Goal: Information Seeking & Learning: Find specific page/section

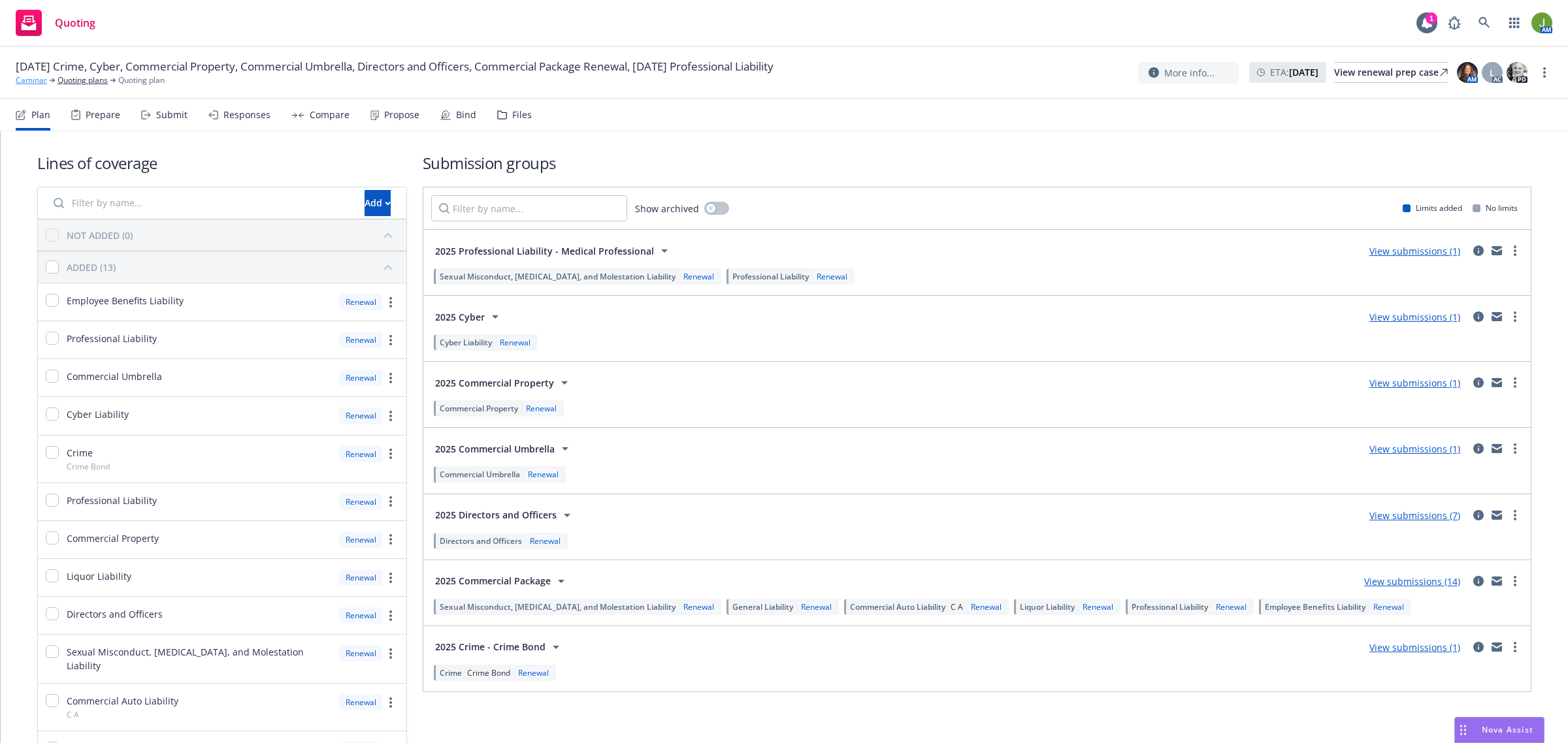
click at [30, 78] on link "Caminar" at bounding box center [31, 80] width 31 height 12
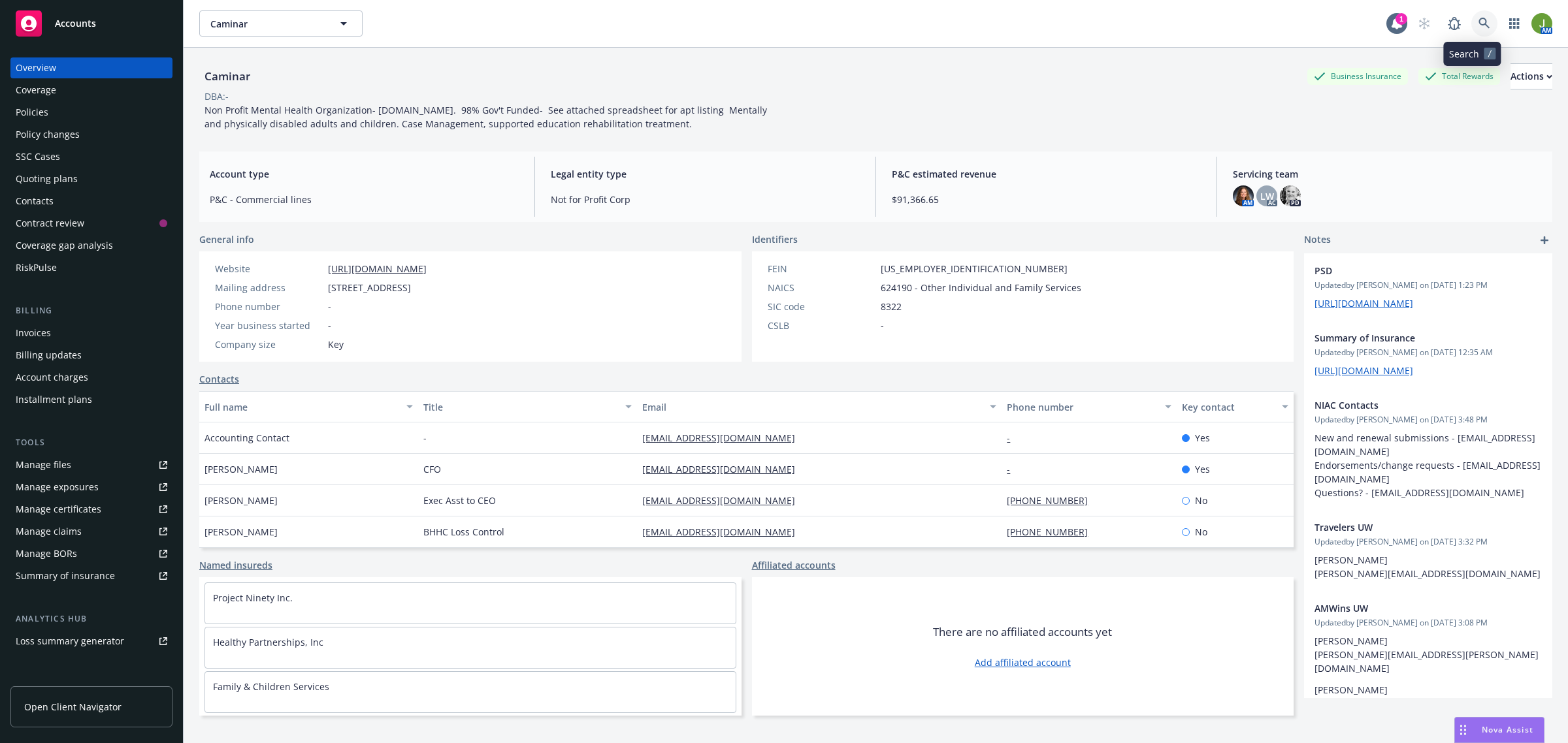
click at [1472, 31] on link at bounding box center [1484, 23] width 26 height 26
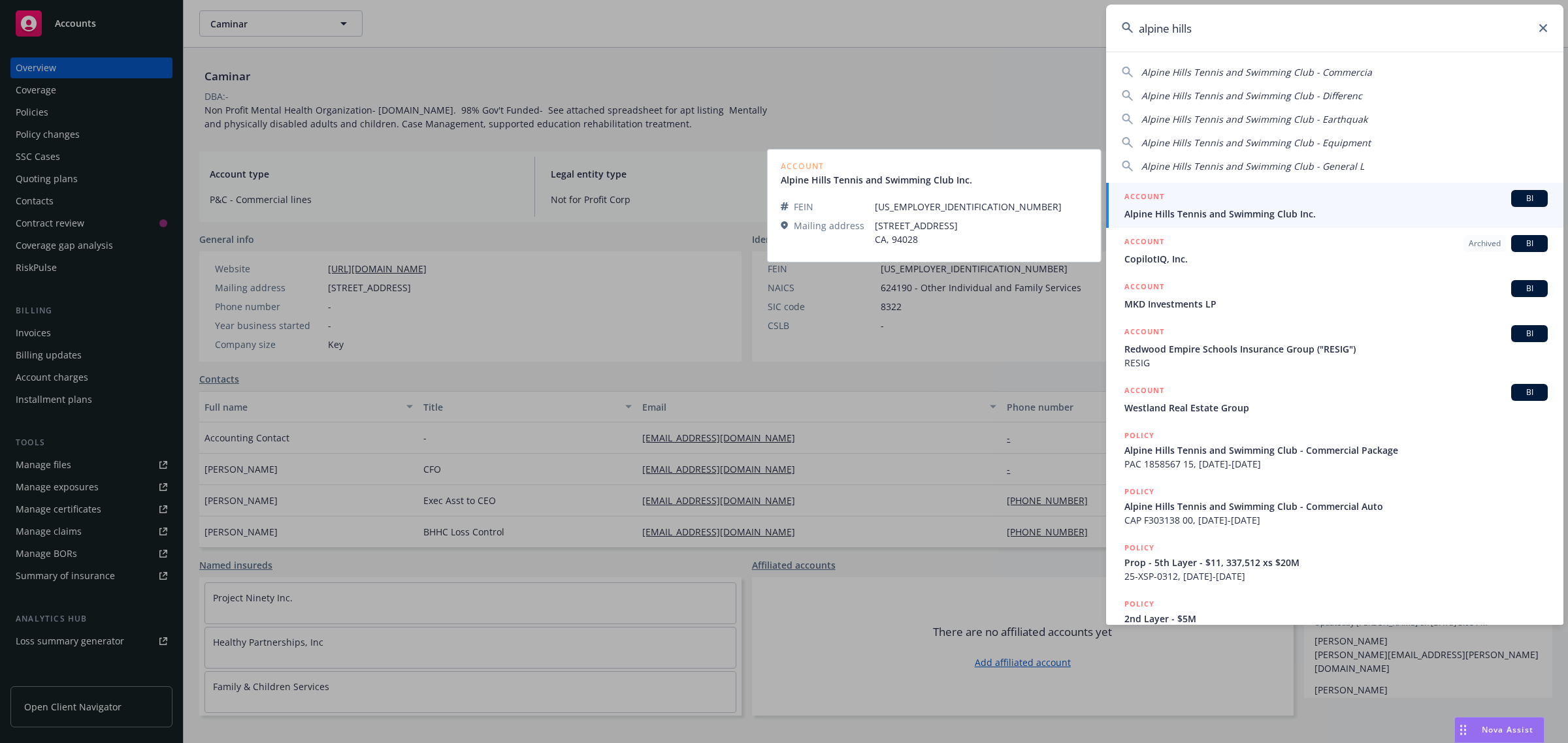
type input "alpine hills"
click at [1182, 217] on span "Alpine Hills Tennis and Swimming Club Inc." at bounding box center [1335, 213] width 423 height 14
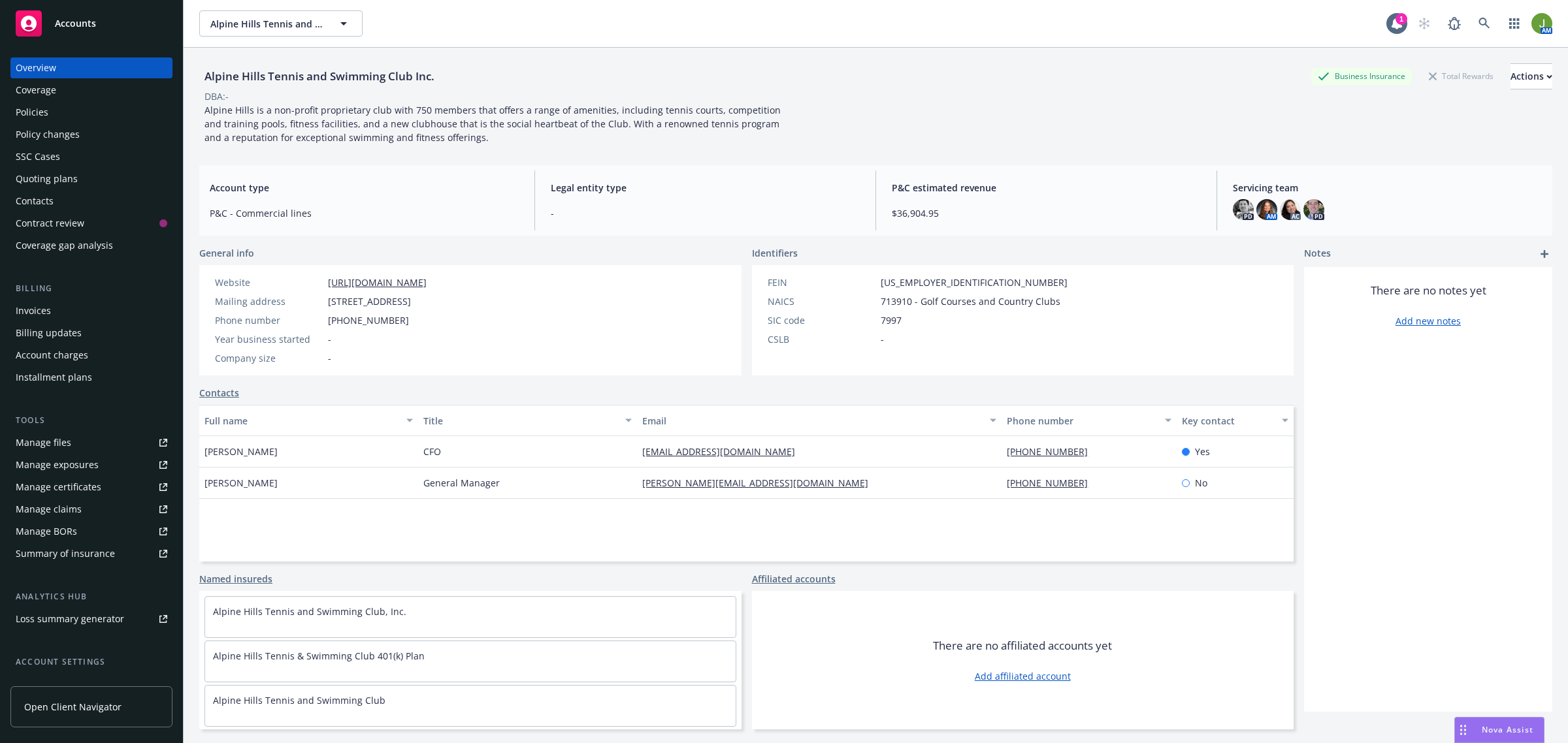
click at [47, 108] on div "Policies" at bounding box center [32, 112] width 33 height 21
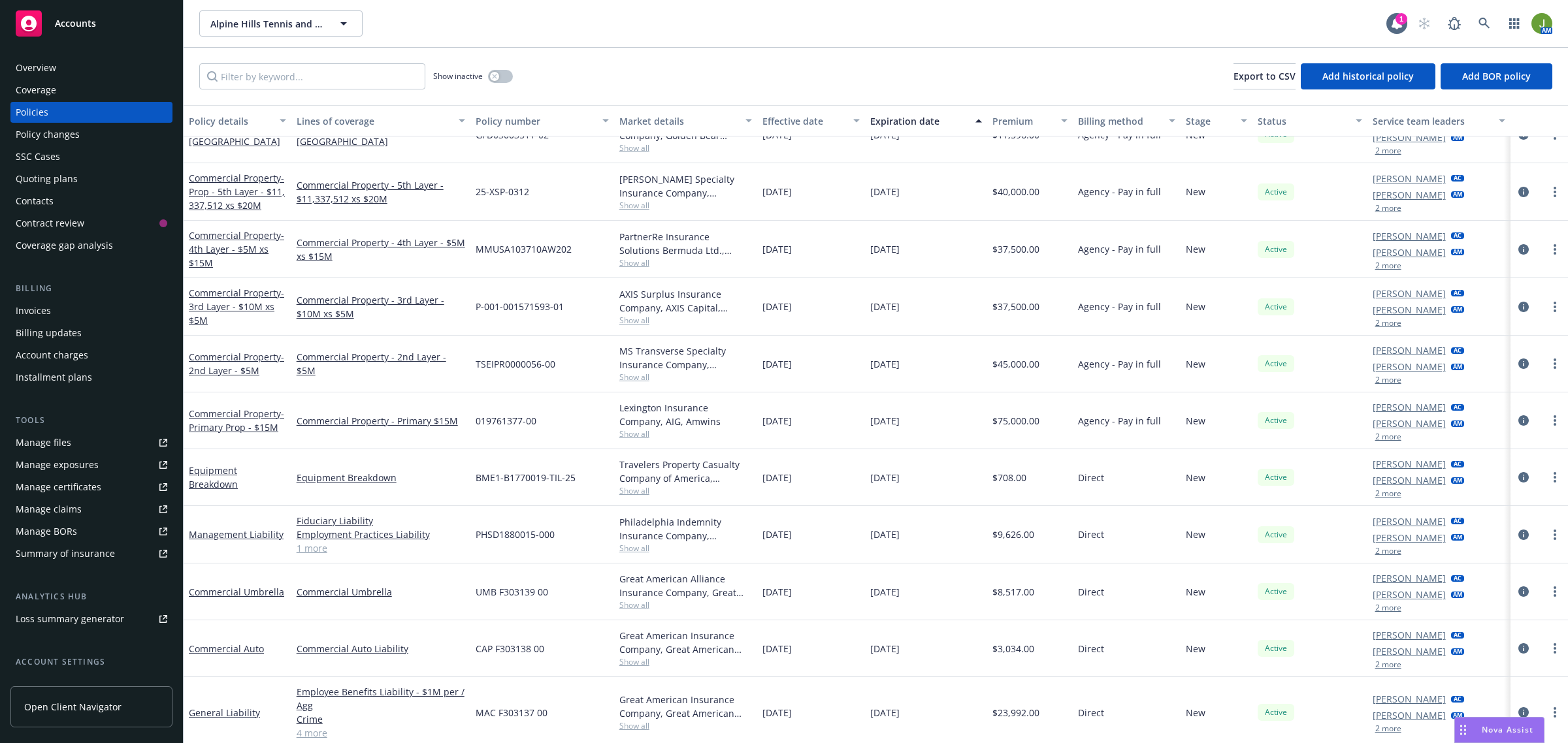
scroll to position [146, 0]
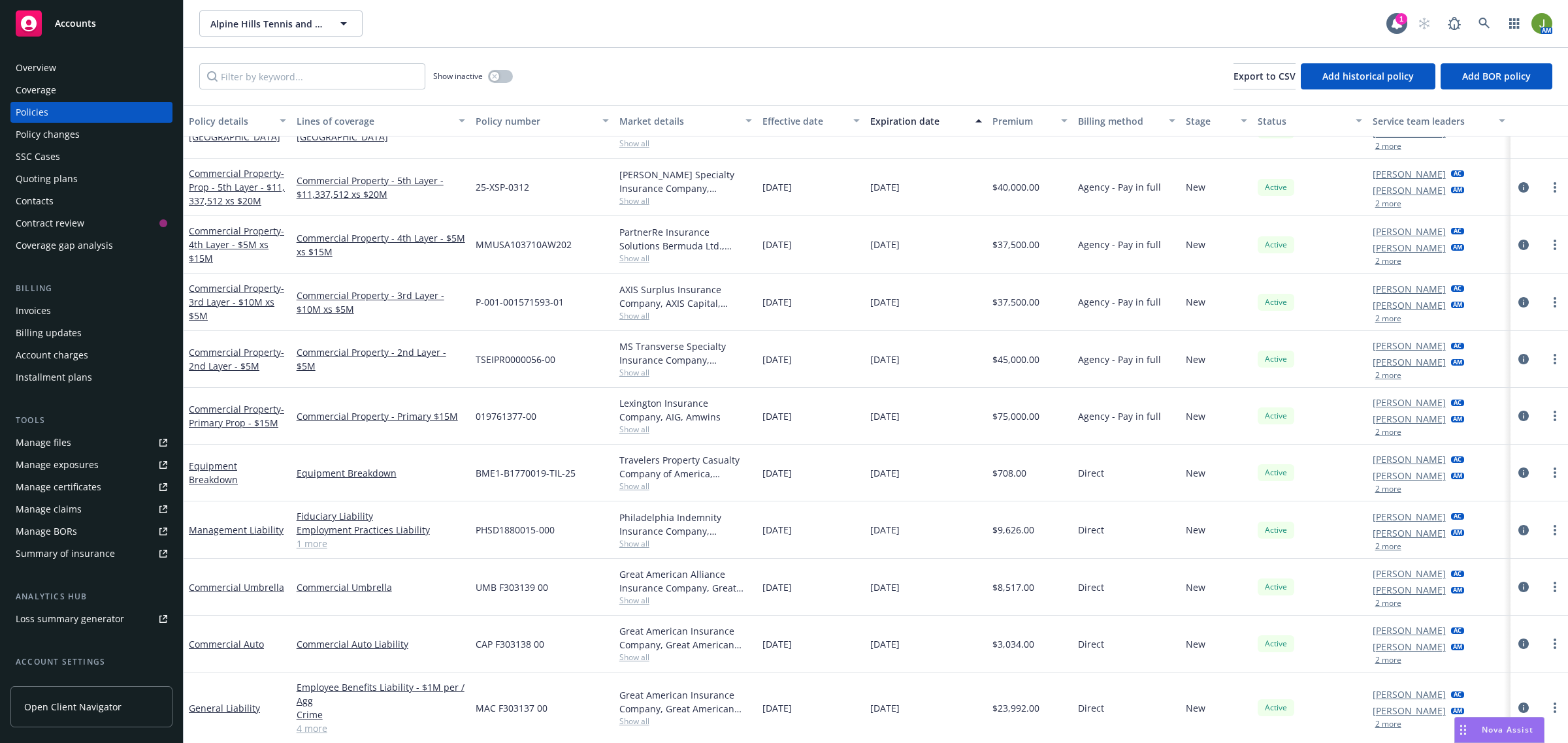
click at [64, 65] on div "Overview" at bounding box center [92, 68] width 151 height 21
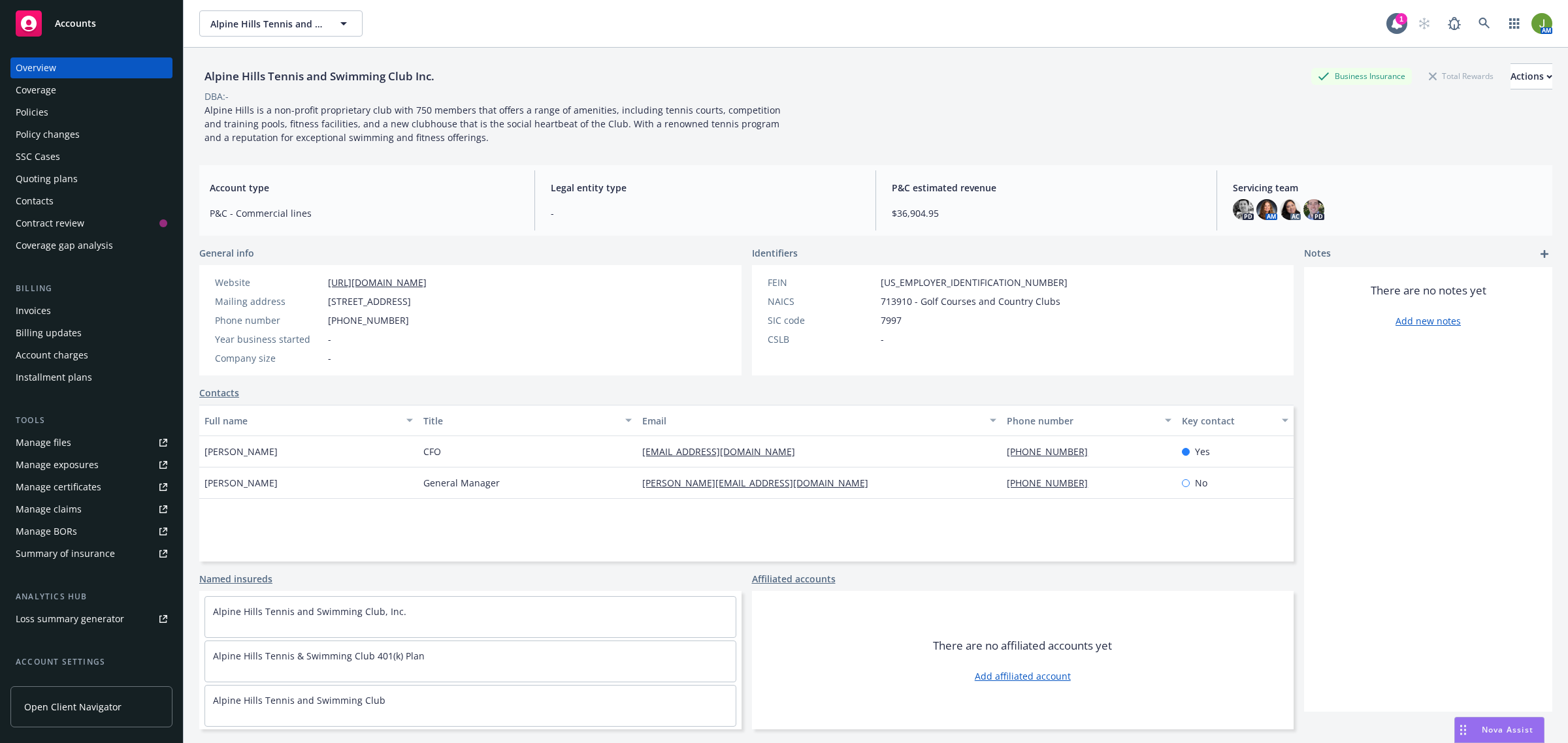
click at [84, 115] on div "Policies" at bounding box center [92, 112] width 151 height 21
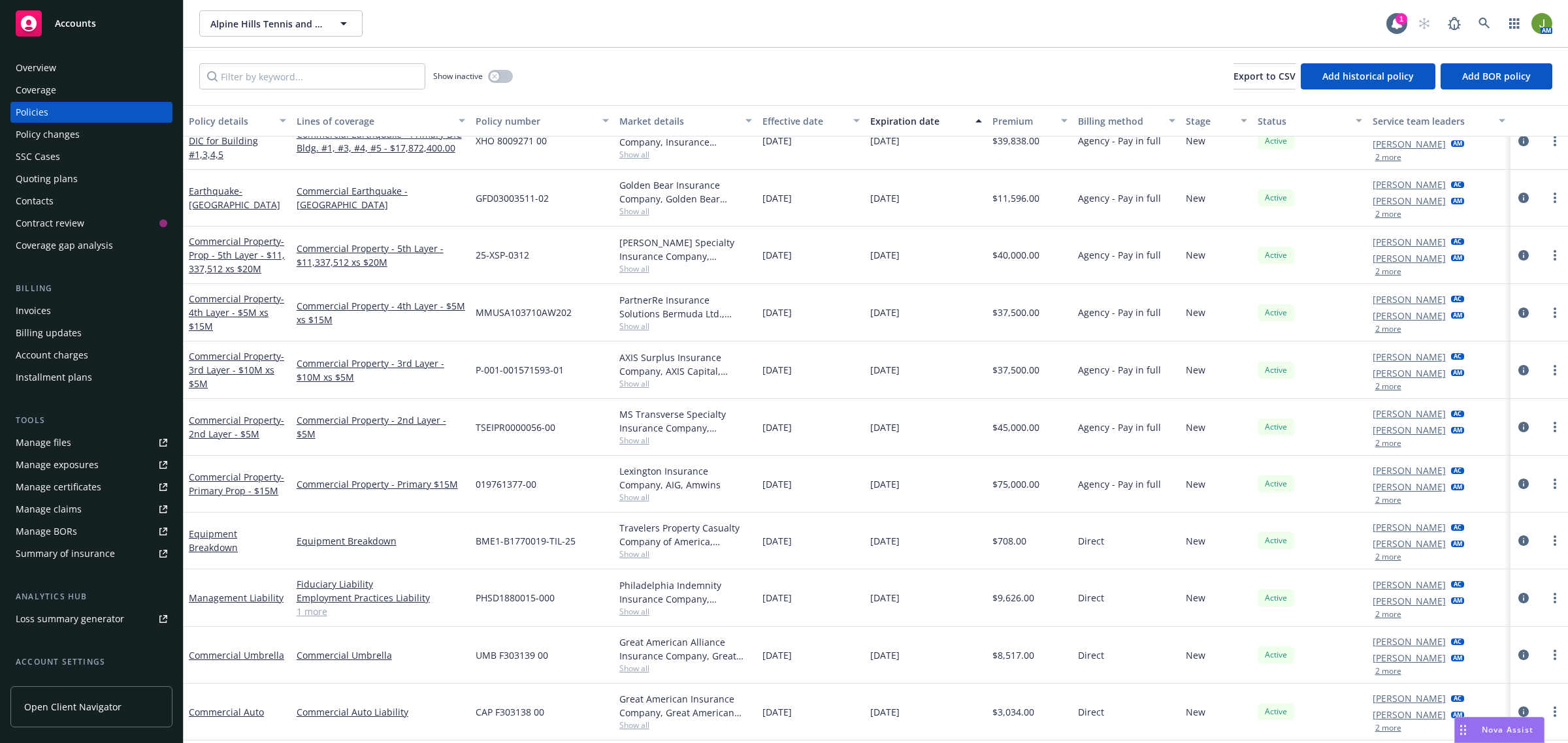
scroll to position [146, 0]
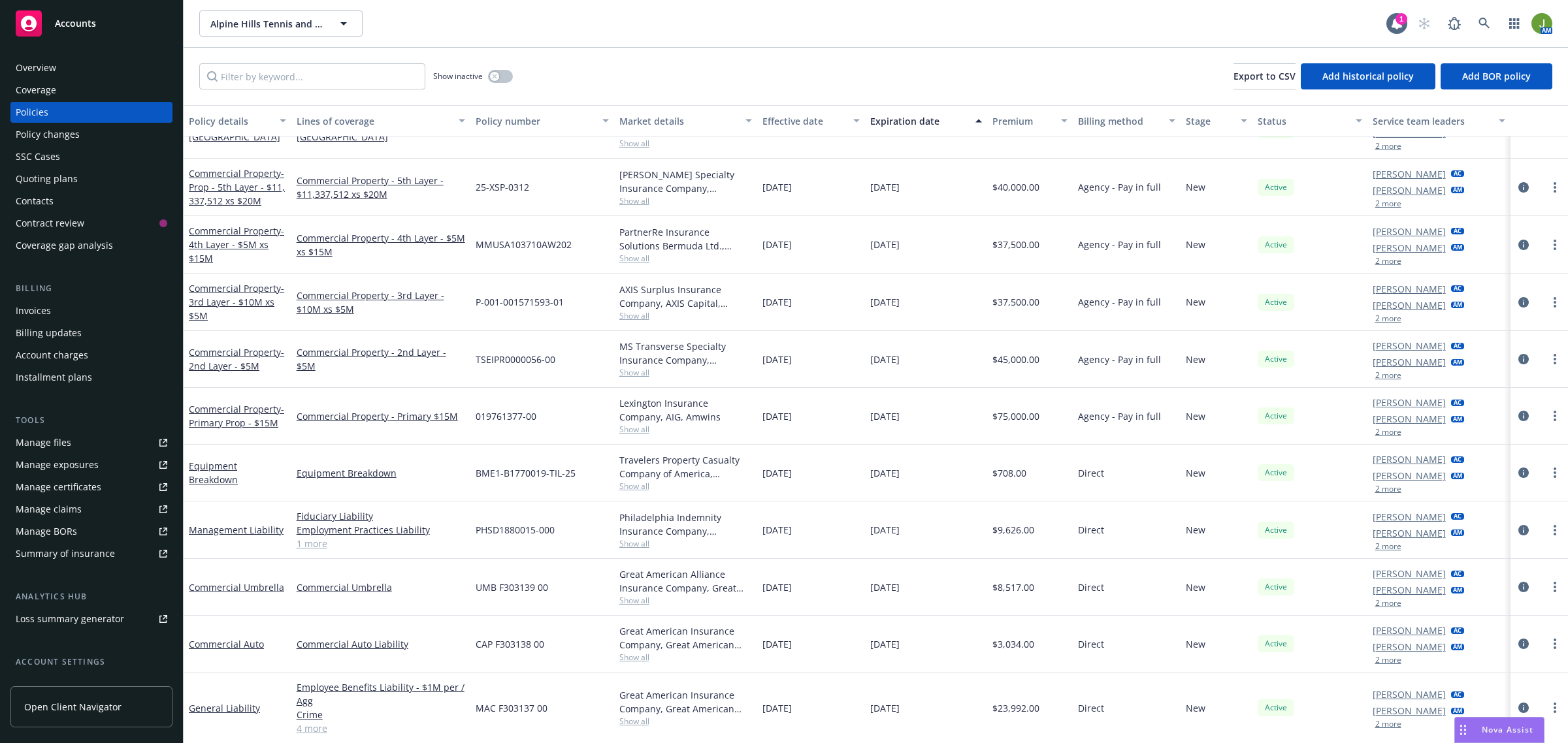
click at [73, 63] on div "Overview" at bounding box center [92, 68] width 151 height 21
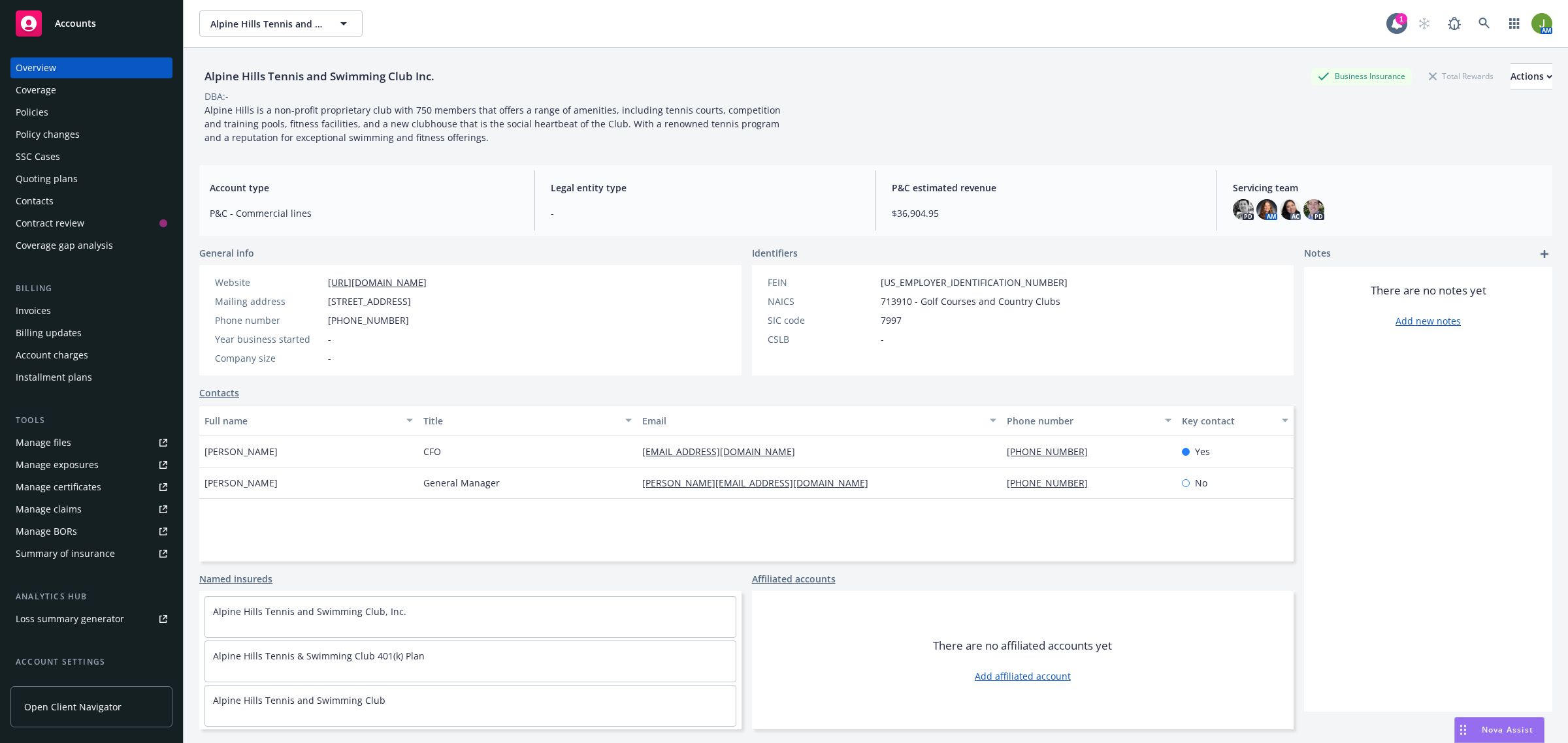
click at [64, 111] on div "Policies" at bounding box center [92, 112] width 151 height 21
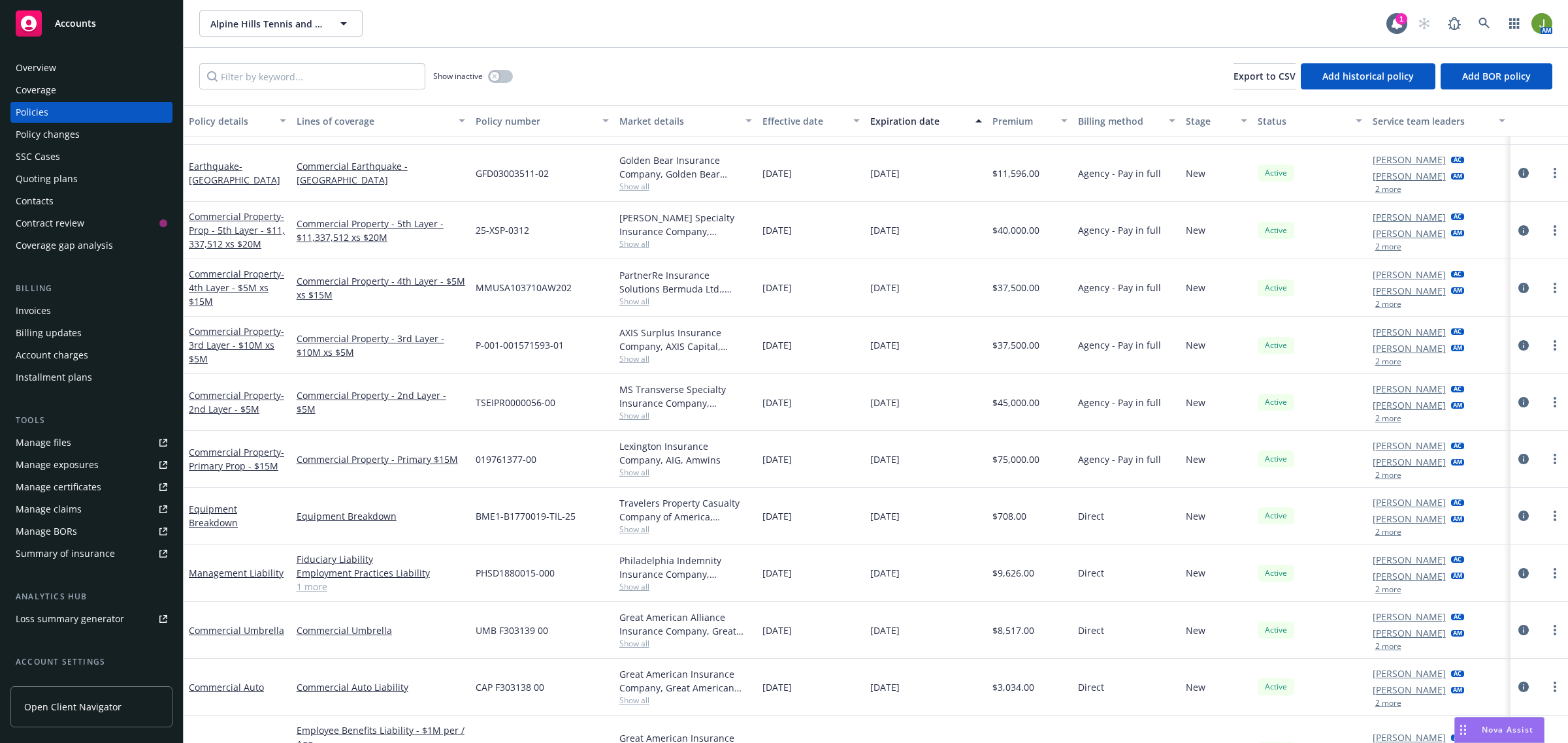
scroll to position [146, 0]
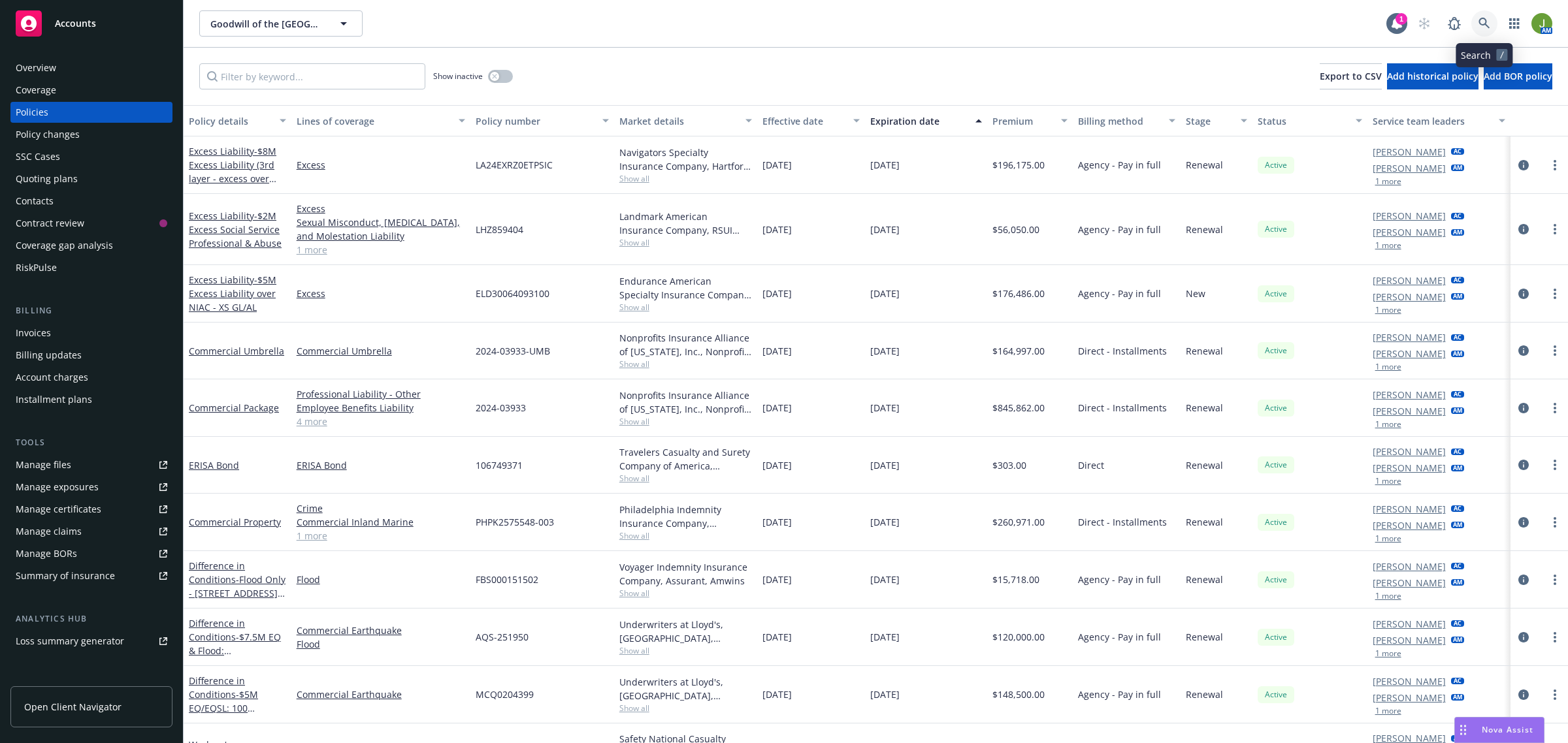
click at [1487, 18] on icon at bounding box center [1484, 23] width 12 height 12
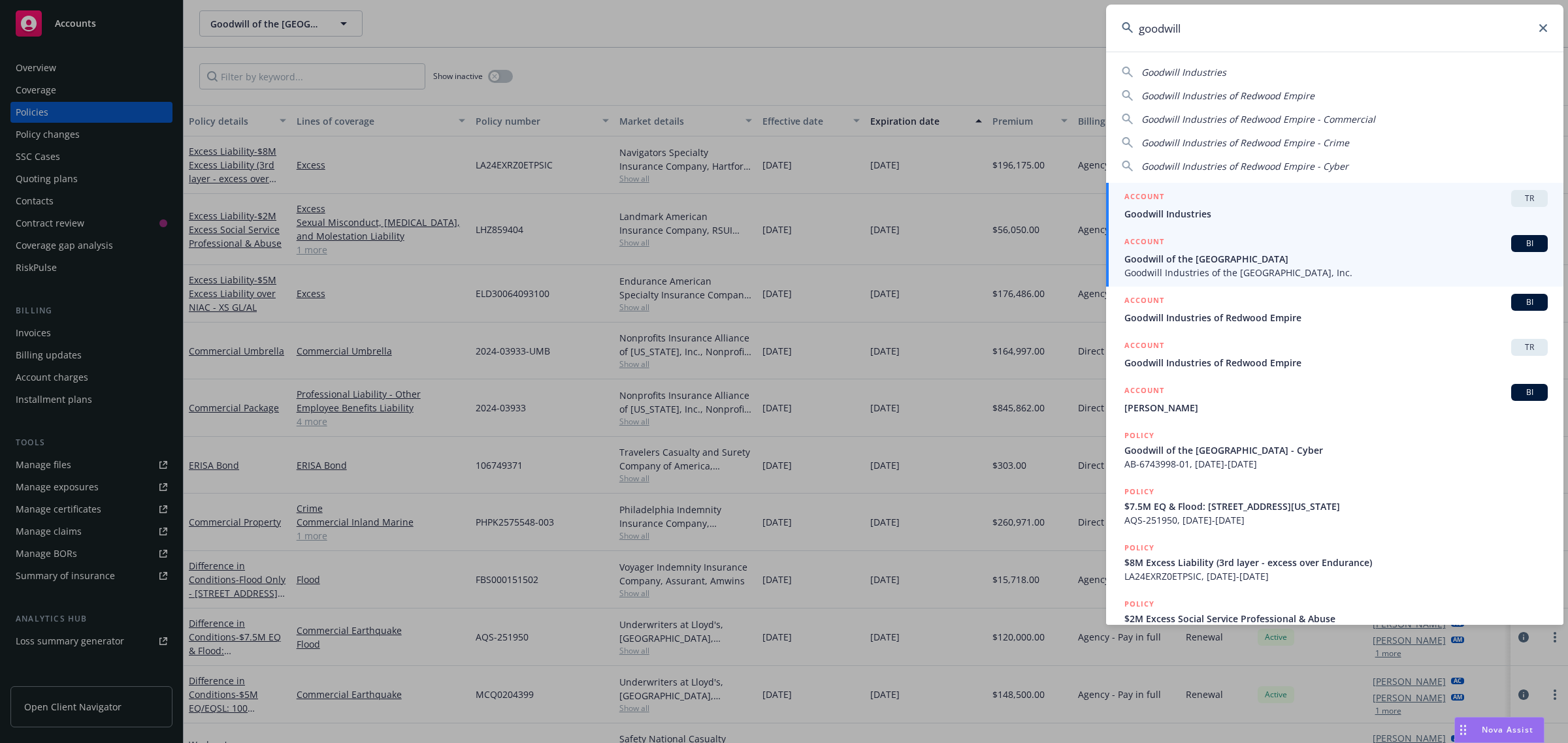
type input "goodwill"
click at [1165, 255] on span "Goodwill of the San Francisco Bay" at bounding box center [1335, 259] width 423 height 14
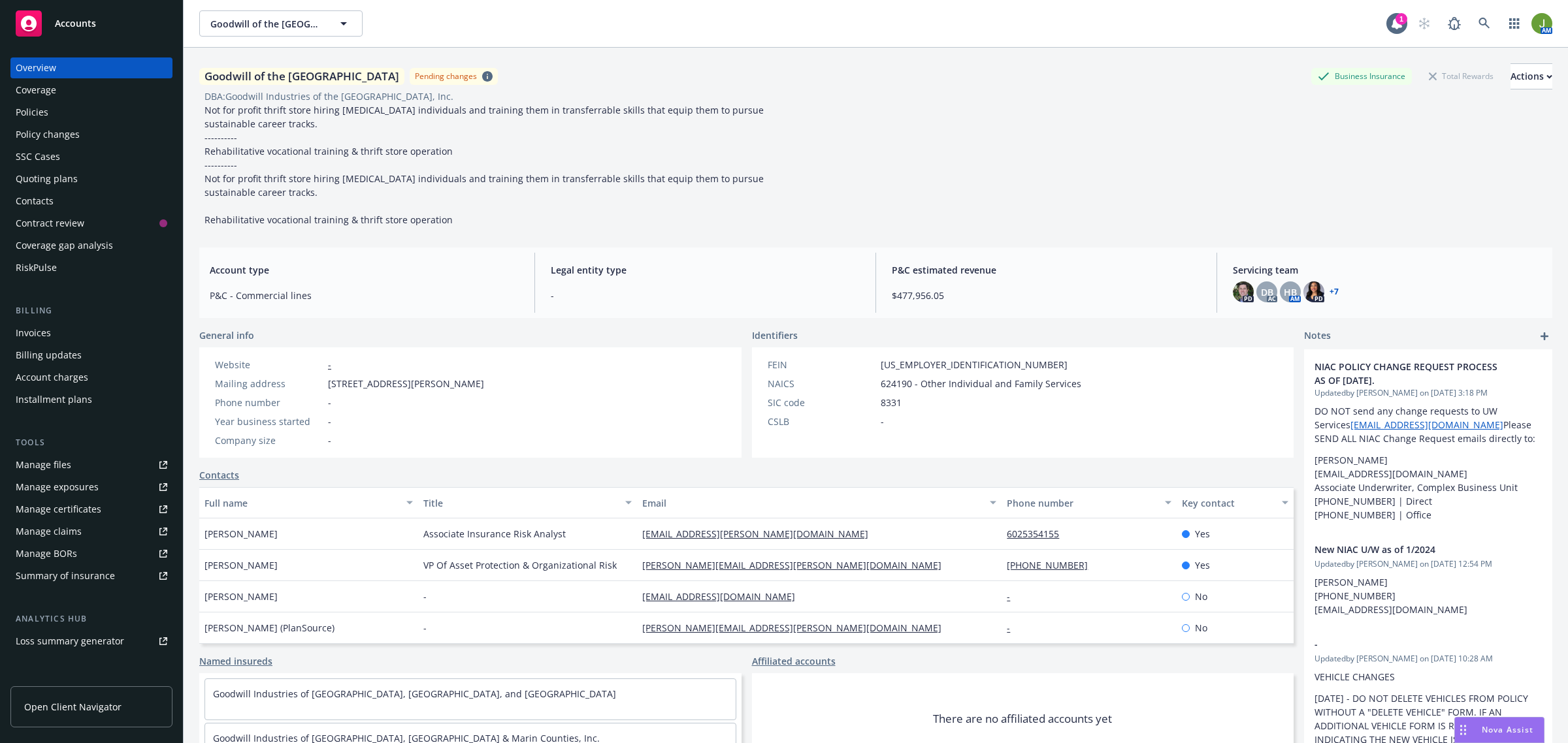
click at [82, 111] on div "Policies" at bounding box center [92, 112] width 151 height 21
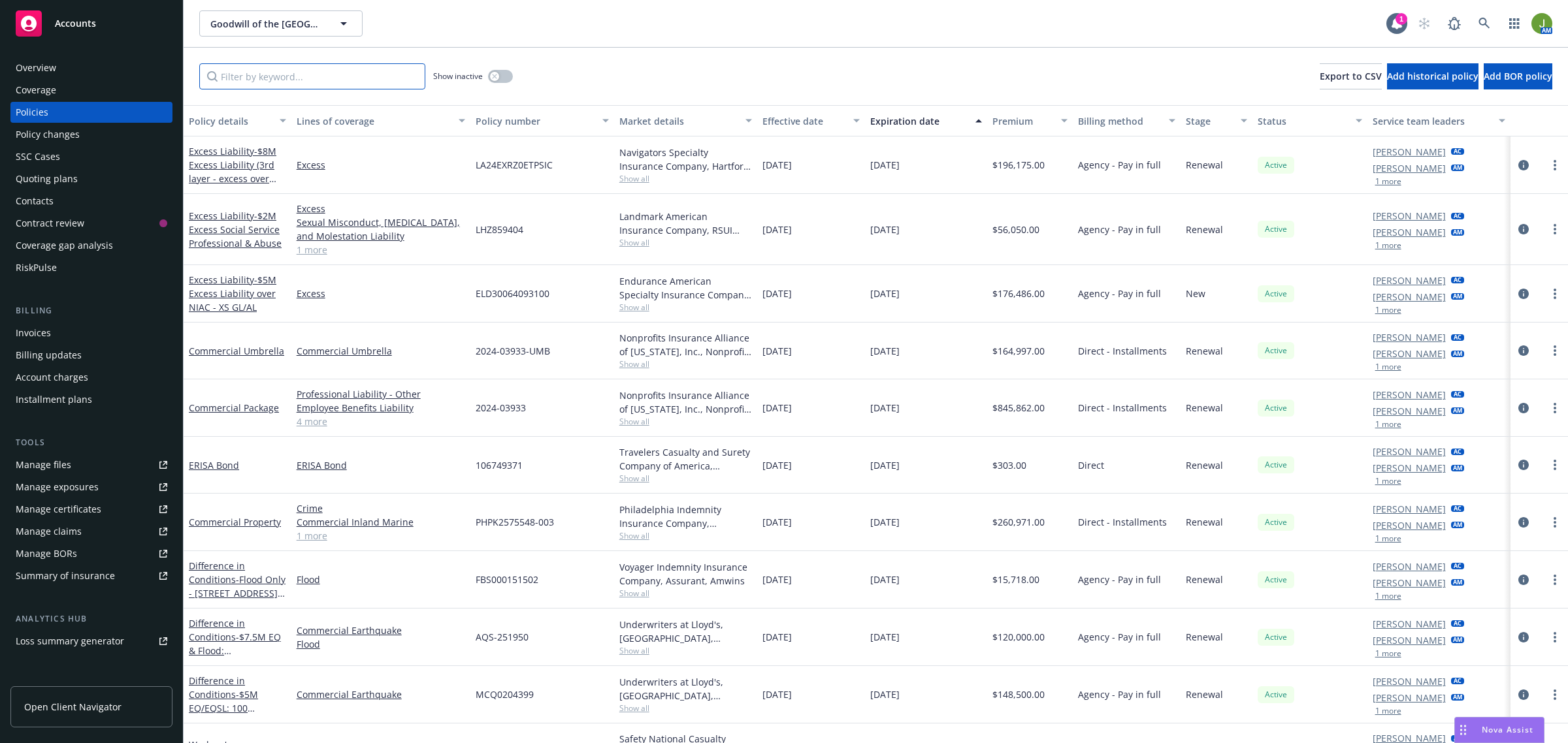
click at [305, 76] on input "Filter by keyword..." at bounding box center [312, 76] width 226 height 26
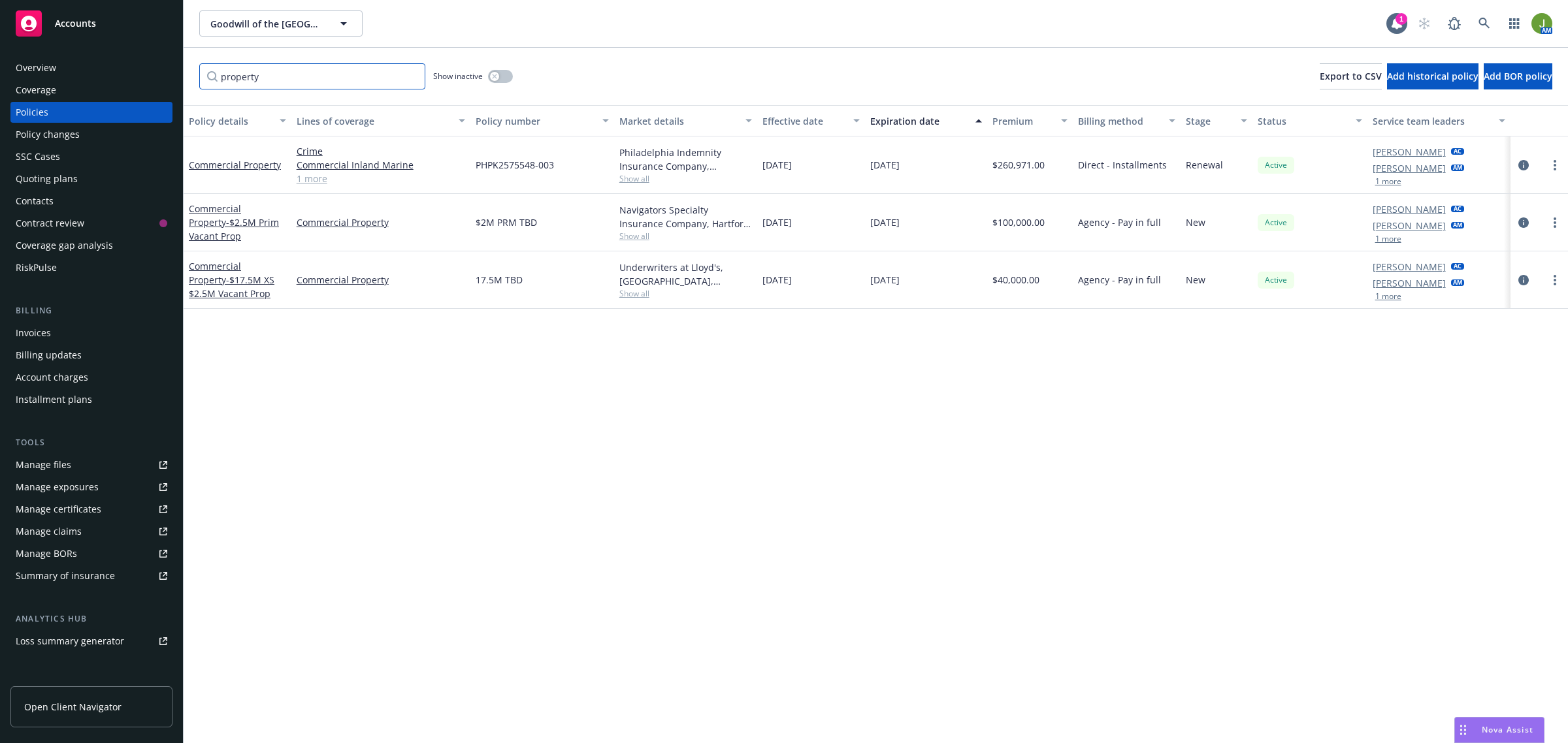
type input "property"
click at [962, 361] on div "Policy details Lines of coverage Policy number Market details Effective date Ex…" at bounding box center [876, 424] width 1385 height 639
